Goal: Find contact information: Find contact information

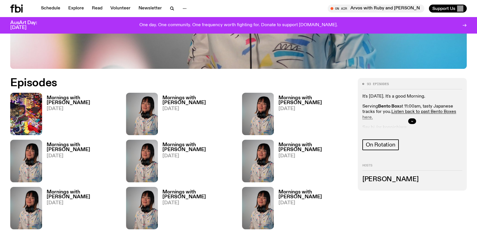
scroll to position [269, 0]
click at [412, 122] on icon "button" at bounding box center [411, 120] width 3 height 3
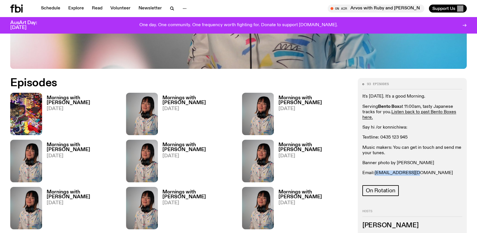
drag, startPoint x: 419, startPoint y: 173, endPoint x: 375, endPoint y: 173, distance: 43.8
click at [375, 173] on p "Email: kana@fbiradio.com" at bounding box center [412, 172] width 100 height 5
copy link "kana@fbiradio.com"
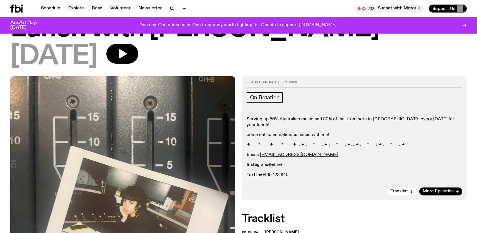
scroll to position [37, 0]
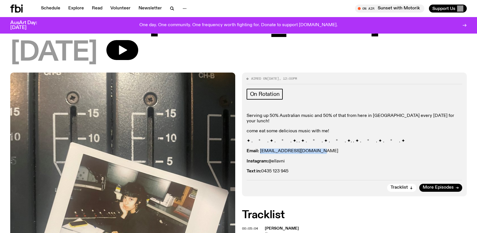
drag, startPoint x: 322, startPoint y: 146, endPoint x: 260, endPoint y: 146, distance: 62.0
click at [260, 148] on p "Email: [EMAIL_ADDRESS][DOMAIN_NAME]" at bounding box center [354, 150] width 216 height 5
copy link "[EMAIL_ADDRESS][DOMAIN_NAME]"
